Goal: Task Accomplishment & Management: Use online tool/utility

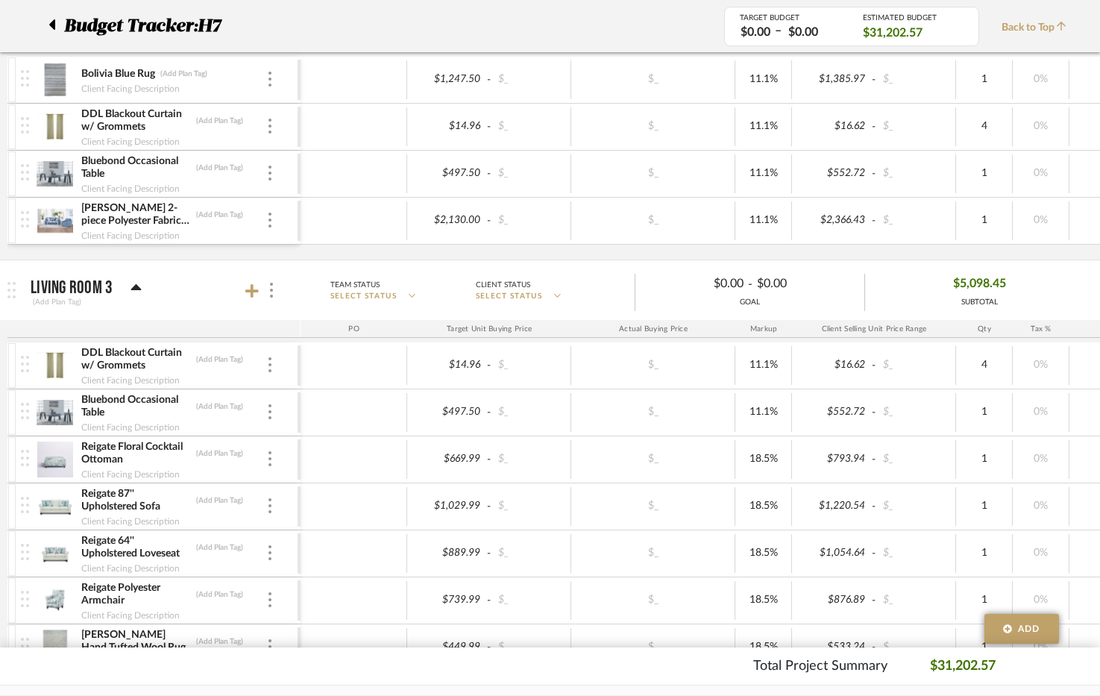
scroll to position [1342, 0]
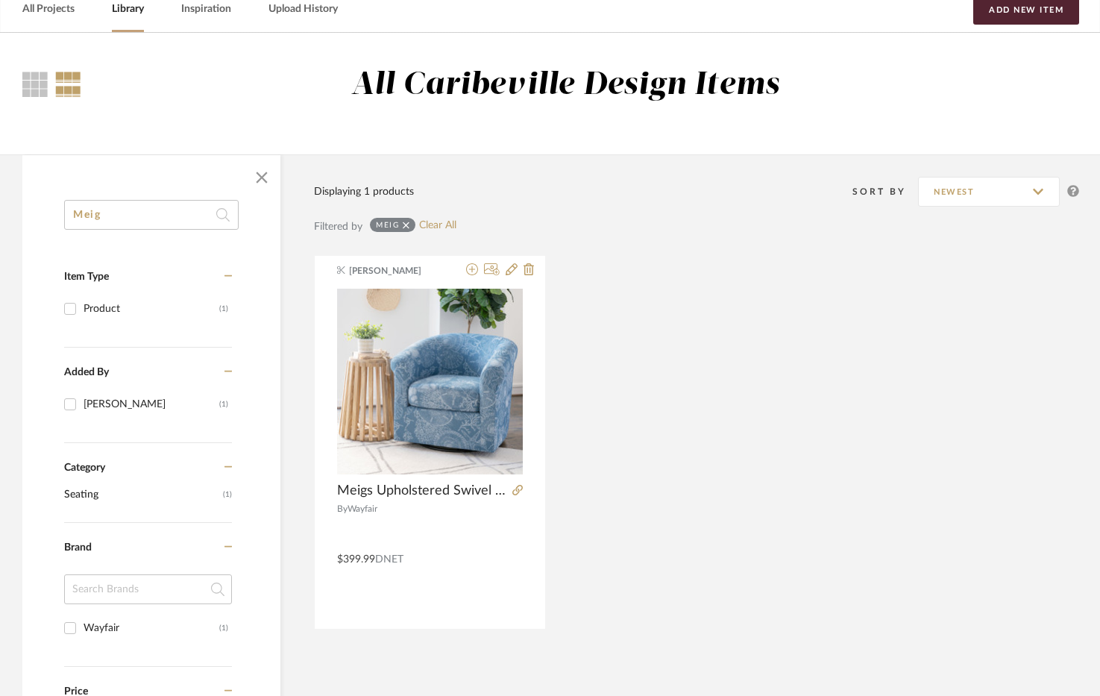
drag, startPoint x: 0, startPoint y: 0, endPoint x: -38, endPoint y: 207, distance: 210.8
click at [0, 207] on html "Chrome Web Clipper Import Pinterest Support All Projects Library Inspiration Up…" at bounding box center [550, 273] width 1100 height 696
type input "sabb"
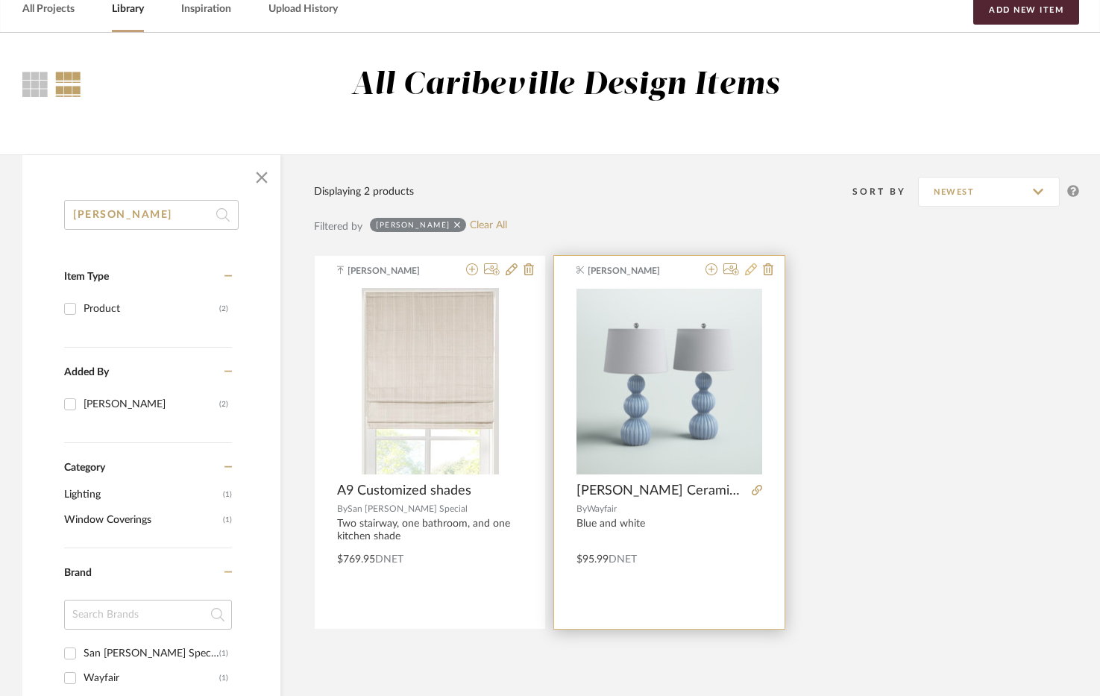
click at [751, 270] on icon at bounding box center [751, 269] width 12 height 12
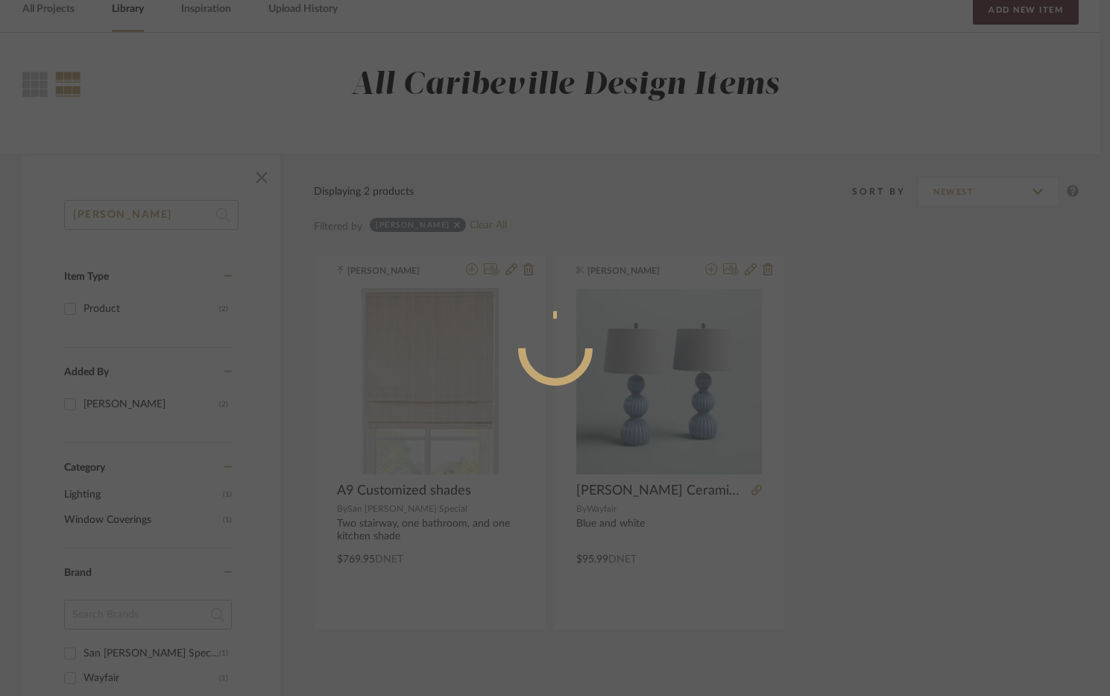
radio input "true"
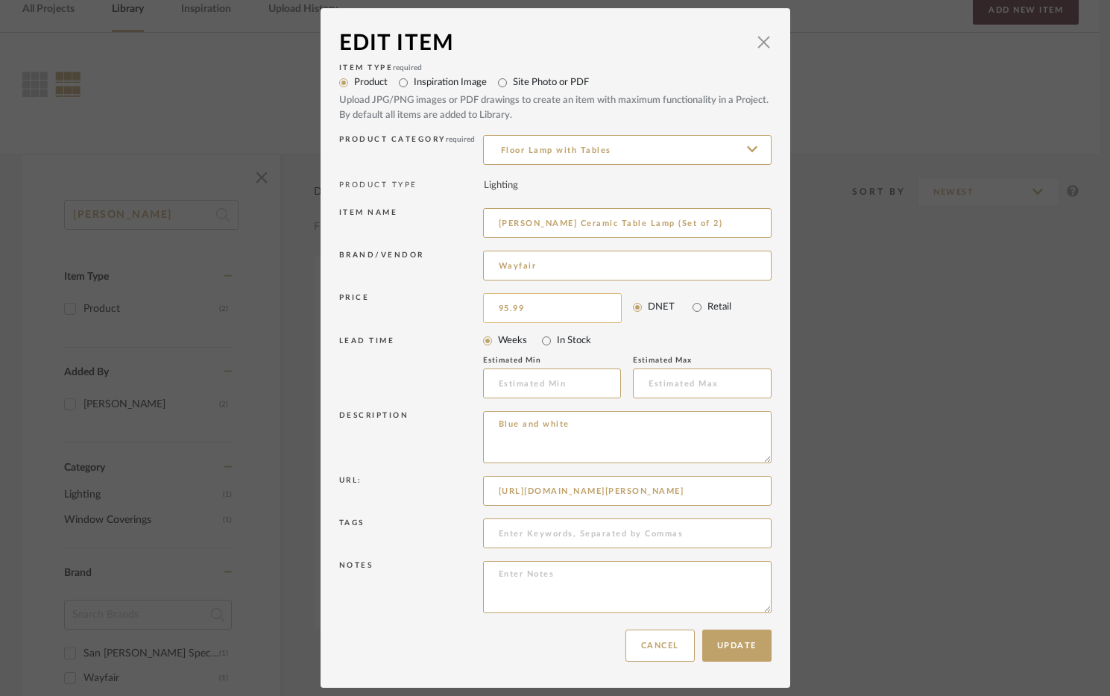
click at [509, 308] on input "95.99" at bounding box center [552, 308] width 139 height 30
click at [502, 309] on input "95.99" at bounding box center [552, 308] width 139 height 30
type input "$134.99"
click at [742, 632] on button "Update" at bounding box center [736, 645] width 69 height 32
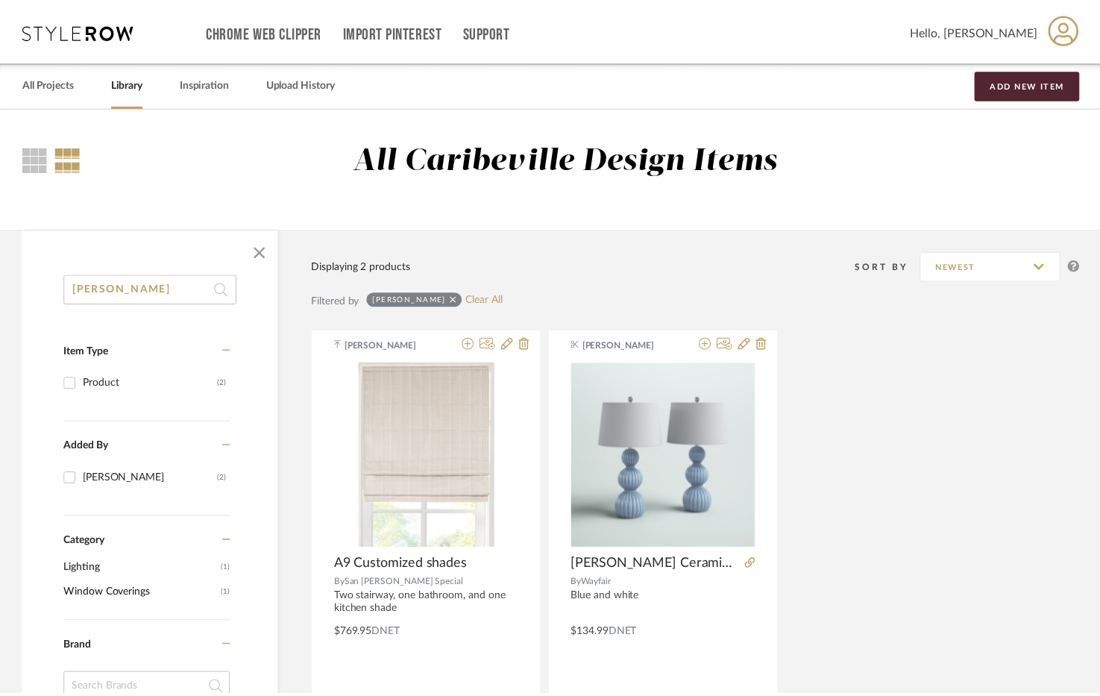
scroll to position [75, 0]
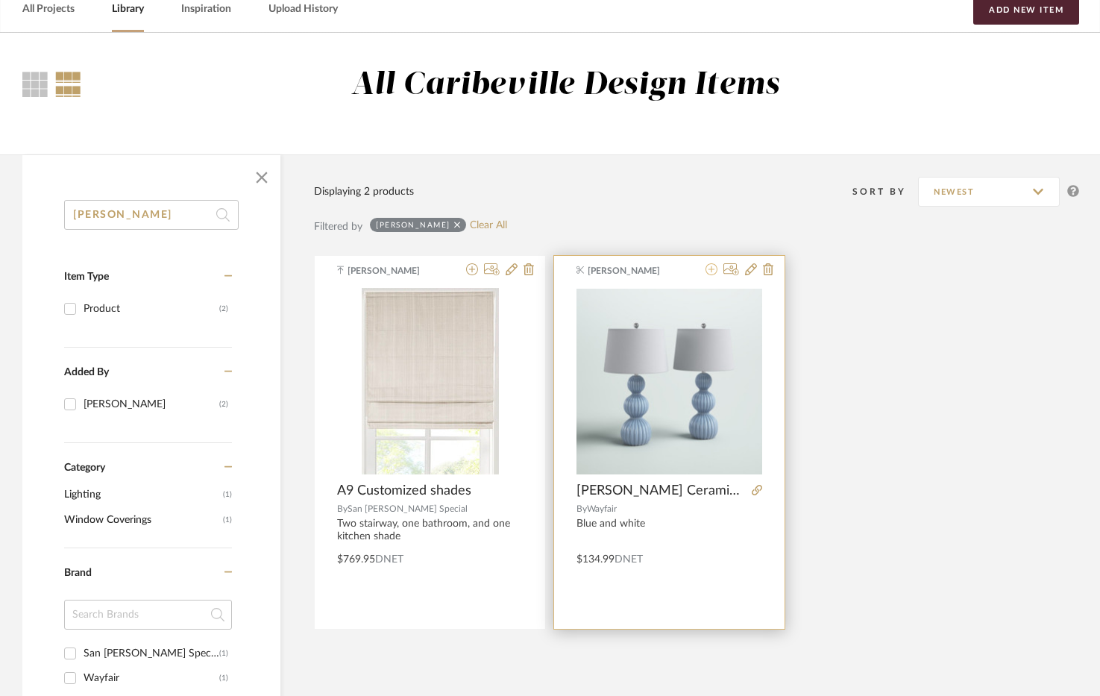
click at [717, 265] on icon at bounding box center [711, 269] width 12 height 12
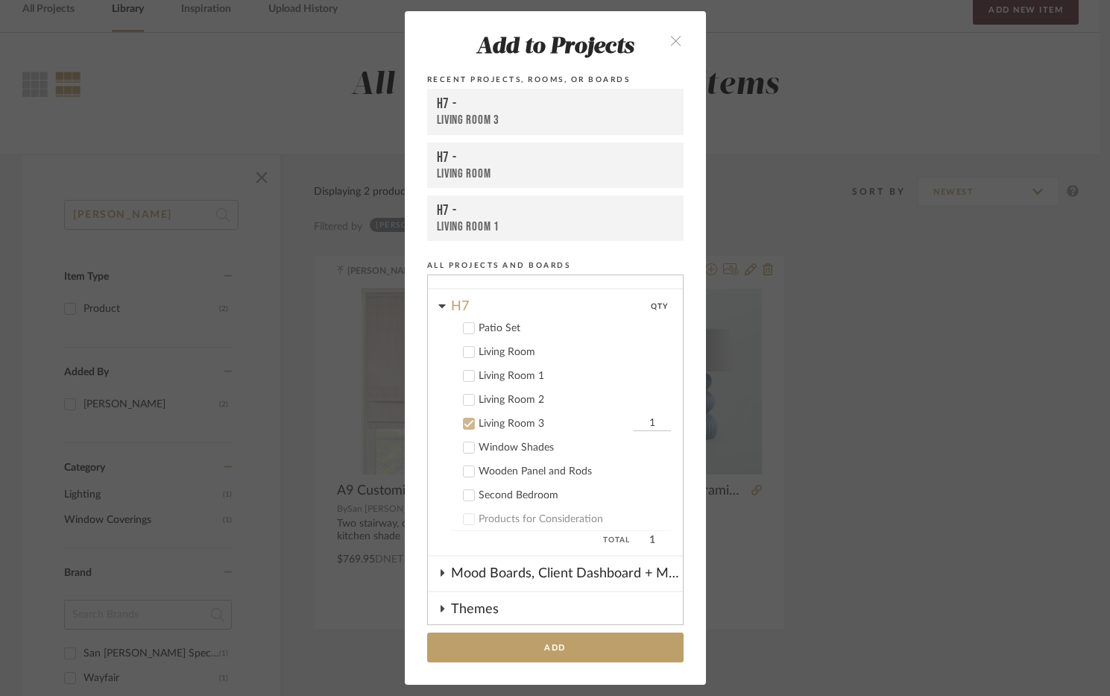
scroll to position [26, 0]
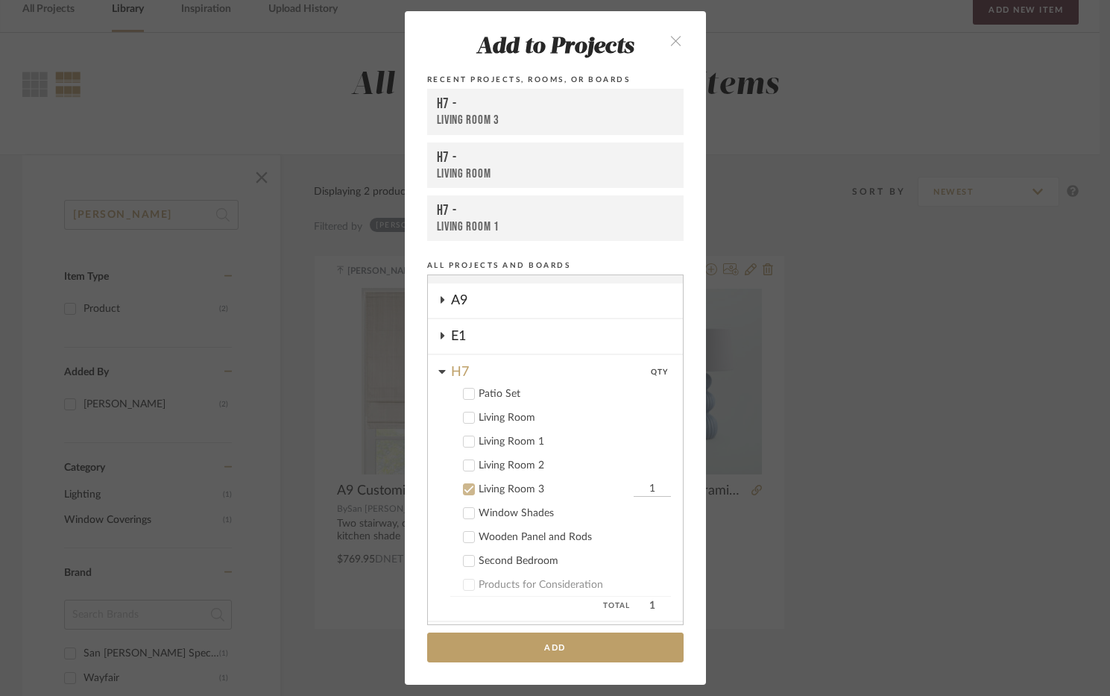
click at [517, 415] on div "Living Room" at bounding box center [575, 418] width 192 height 13
click at [507, 485] on div "Living Room 3" at bounding box center [554, 489] width 151 height 13
click at [593, 647] on button "Add" at bounding box center [555, 647] width 257 height 31
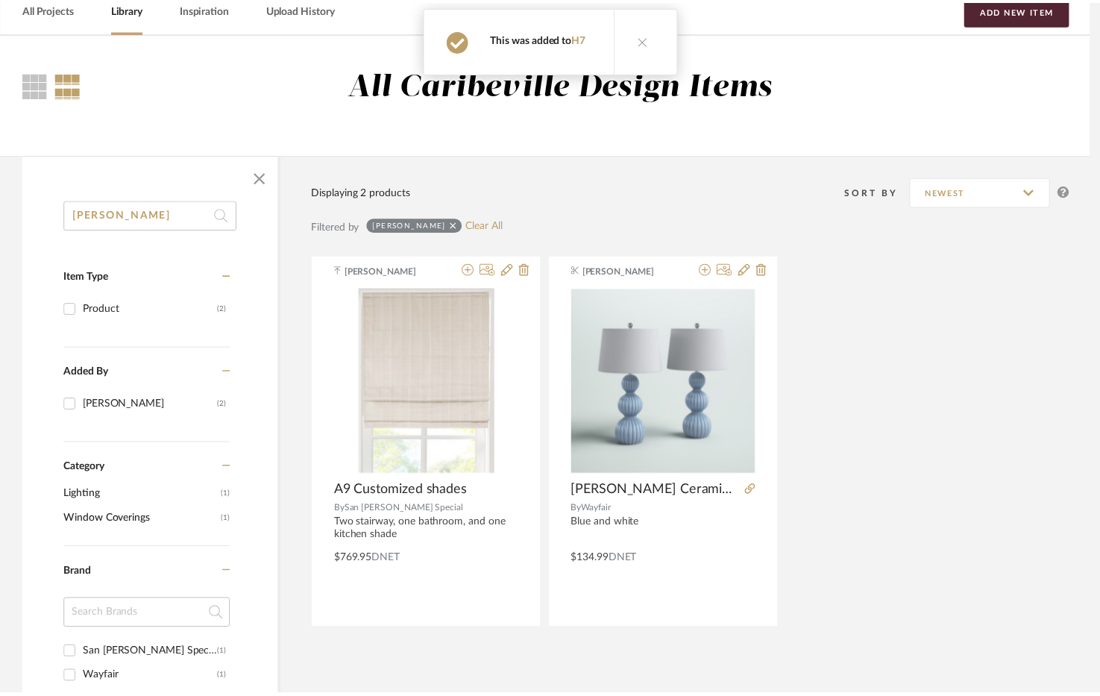
scroll to position [75, 0]
